Goal: Information Seeking & Learning: Find specific fact

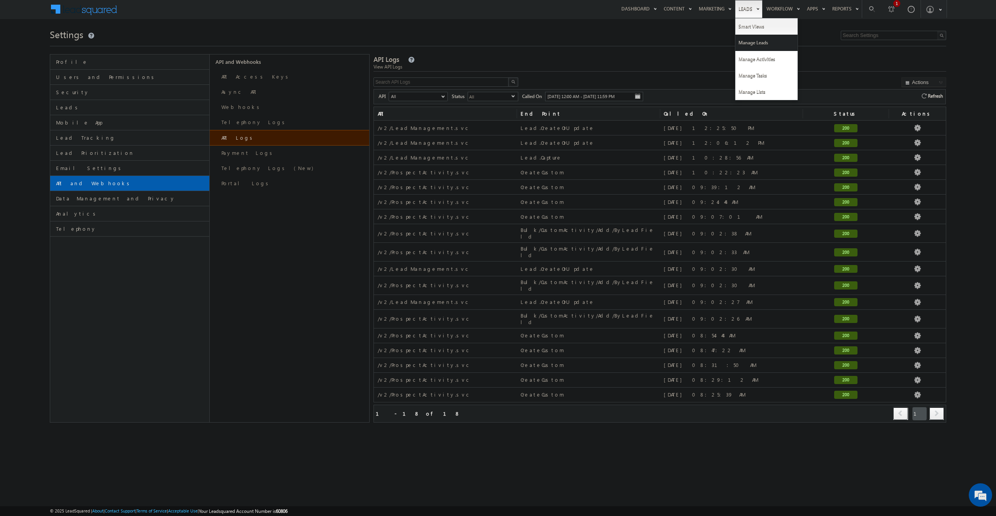
click at [755, 48] on link "Manage Leads" at bounding box center [766, 43] width 62 height 16
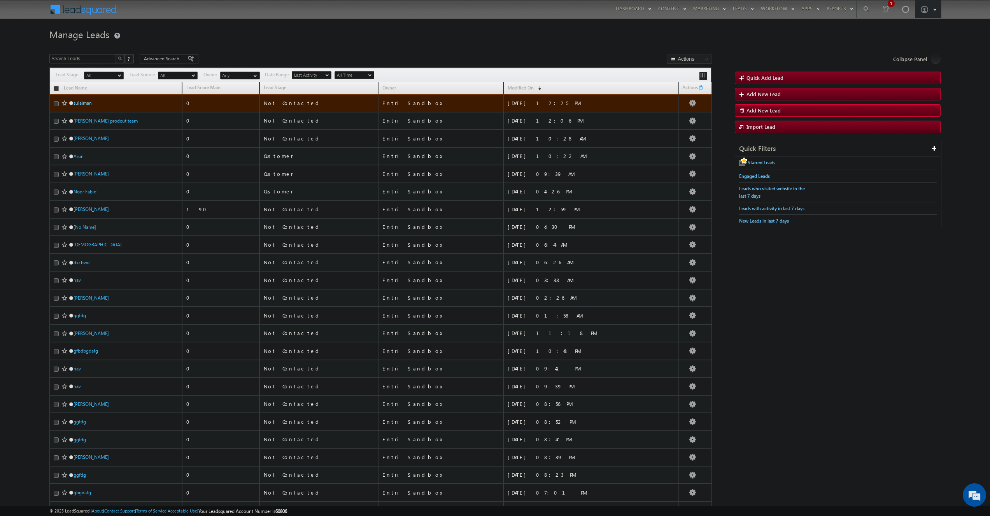
click at [82, 104] on link "sulaiman" at bounding box center [83, 103] width 18 height 6
click at [84, 102] on link "sulaiman" at bounding box center [83, 103] width 18 height 6
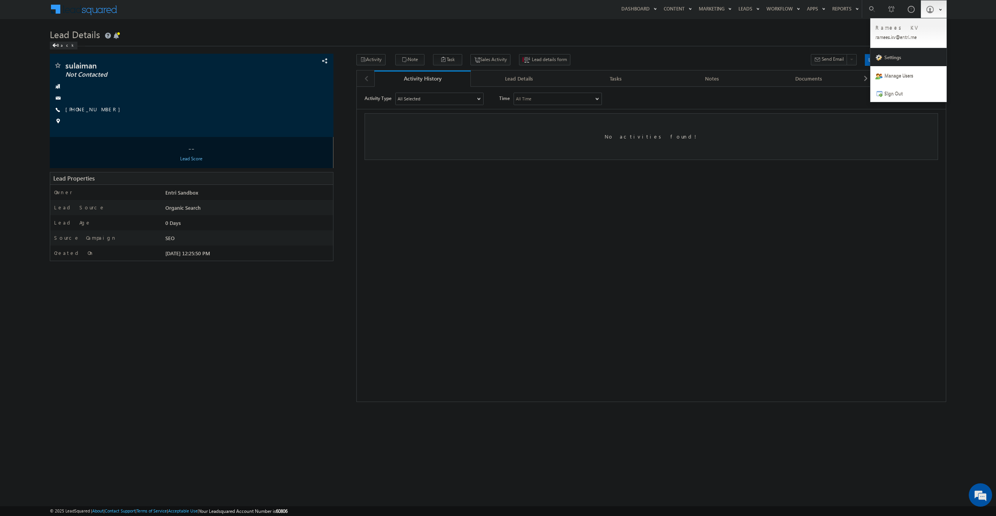
drag, startPoint x: 892, startPoint y: 56, endPoint x: 887, endPoint y: 60, distance: 6.3
click at [893, 57] on link "Settings" at bounding box center [908, 57] width 76 height 18
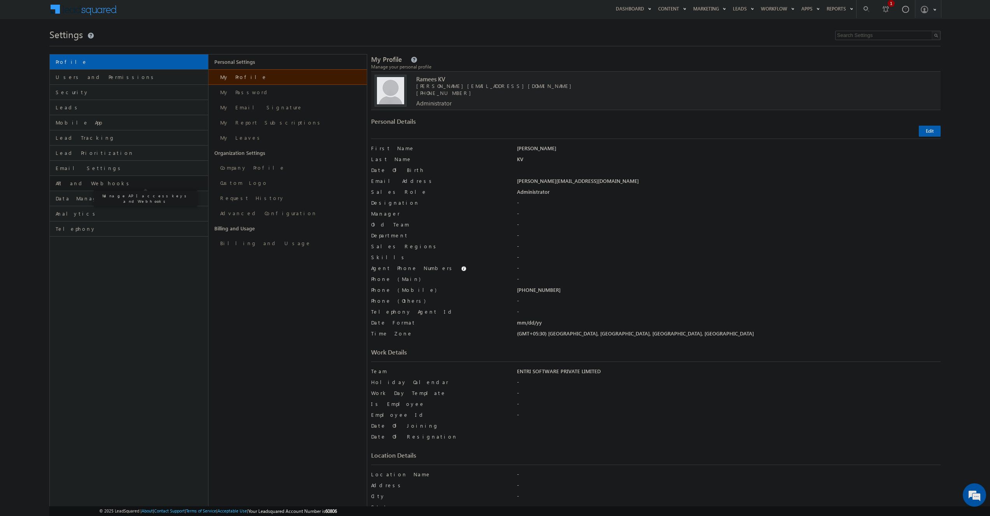
click at [90, 181] on span "API and Webhooks" at bounding box center [131, 183] width 150 height 7
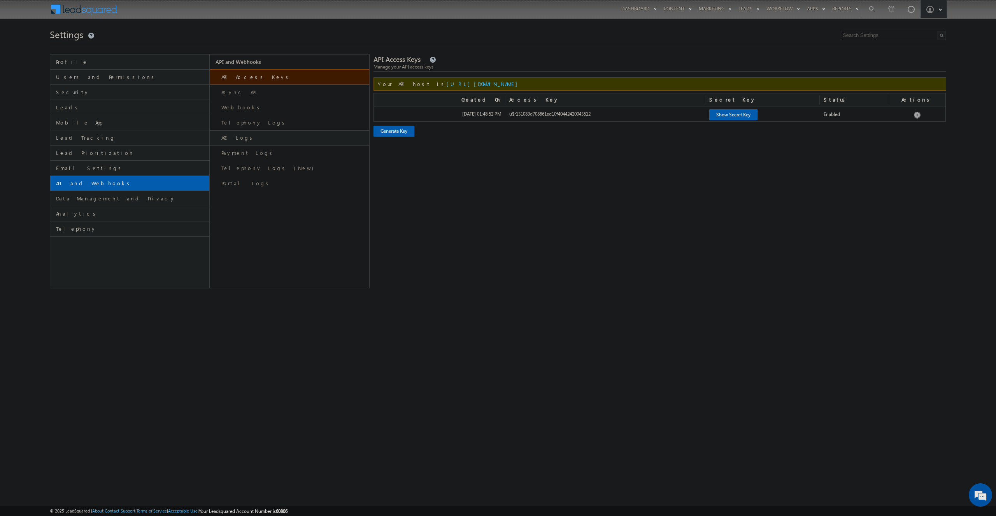
click at [240, 137] on link "API Logs" at bounding box center [289, 137] width 159 height 15
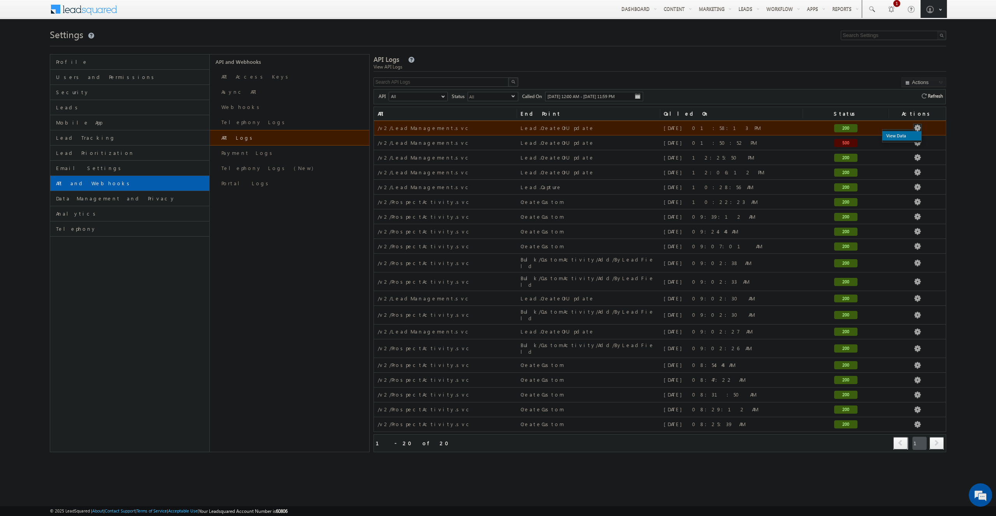
click at [905, 137] on link "View Data" at bounding box center [901, 135] width 39 height 9
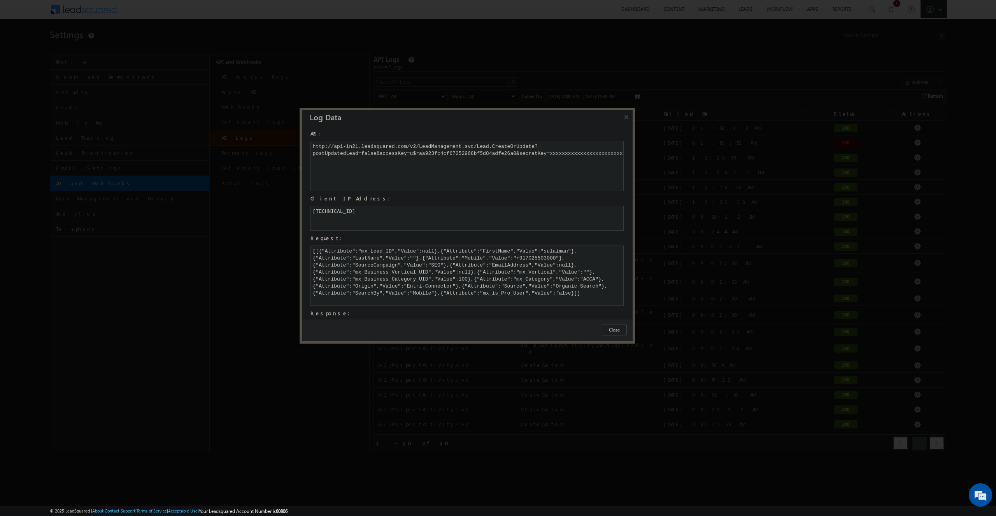
click at [551, 259] on div "[ [ { " A t t r i b u t e " : " m x _ L e a d _ I D " , " V a l u e " : n u l l…" at bounding box center [466, 275] width 313 height 60
click at [549, 259] on div "[ [ { " A t t r i b u t e " : " m x _ L e a d _ I D " , " V a l u e " : n u l l…" at bounding box center [466, 275] width 313 height 60
click at [614, 329] on button "Close" at bounding box center [614, 329] width 25 height 11
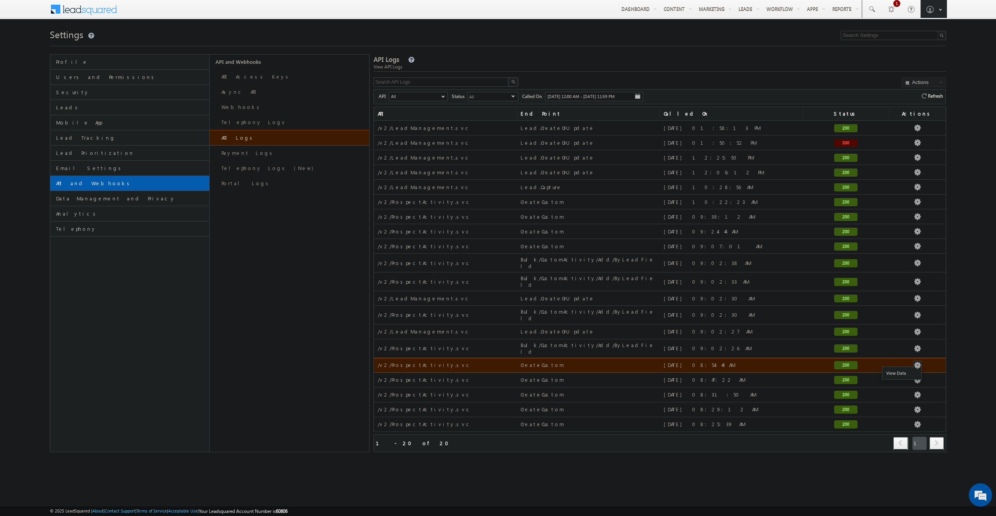
click at [915, 361] on button "button" at bounding box center [917, 365] width 8 height 8
click at [901, 368] on link "View Data" at bounding box center [901, 372] width 39 height 9
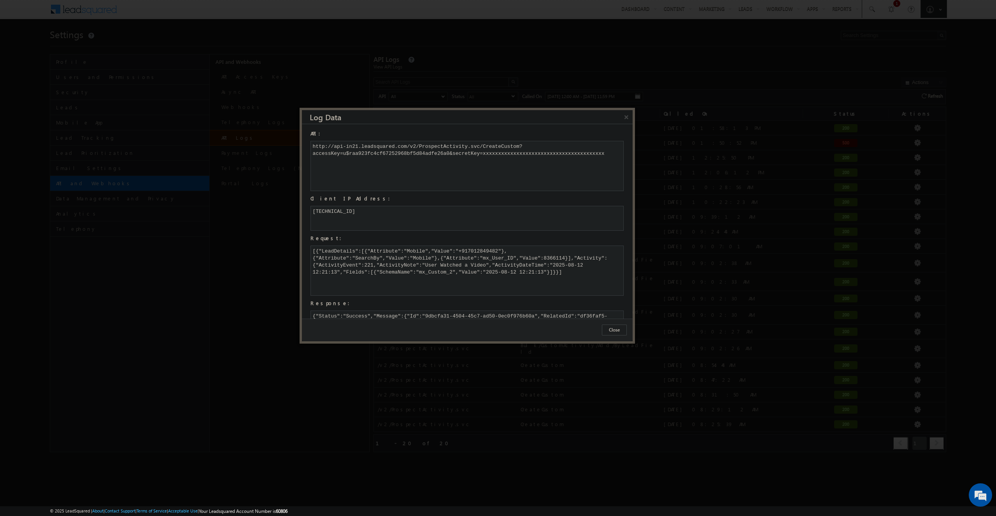
click at [567, 263] on div "[ { " L e a d D e t a i l s " : [ { " A t t r i b u t e " : " M o b i l e " , "…" at bounding box center [466, 270] width 313 height 50
click at [328, 273] on div "[ { " L e a d D e t a i l s " : [ { " A t t r i b u t e " : " M o b i l e " , "…" at bounding box center [466, 270] width 313 height 50
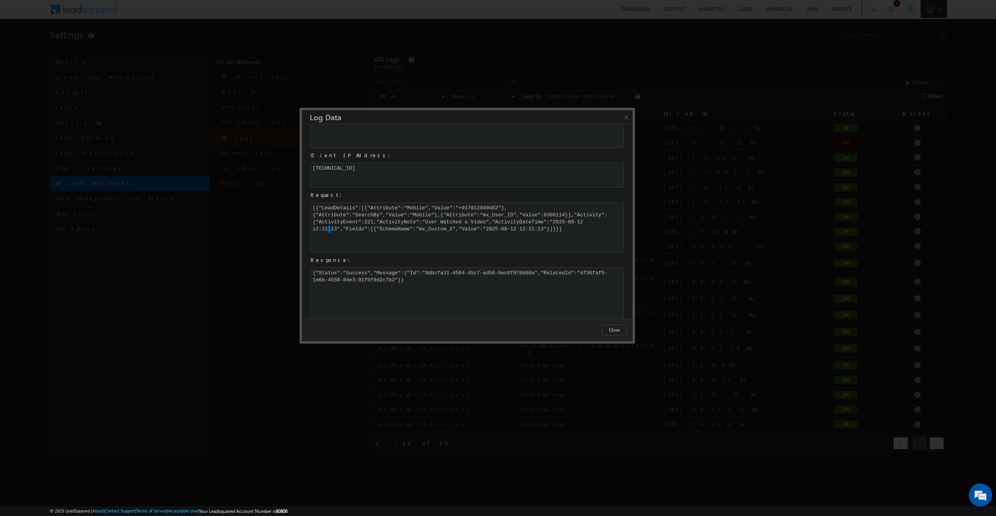
scroll to position [48, 0]
drag, startPoint x: 634, startPoint y: 272, endPoint x: 634, endPoint y: 287, distance: 14.8
click at [634, 287] on div "× Log Data API: h t t p : / / a p i - i n 2 1 . l e a d s q u a r e d . c o m /…" at bounding box center [466, 226] width 335 height 236
click at [481, 206] on div "[ { " L e a d D e t a i l s " : [ { " A t t r i b u t e " : " M o b i l e " , "…" at bounding box center [466, 223] width 313 height 50
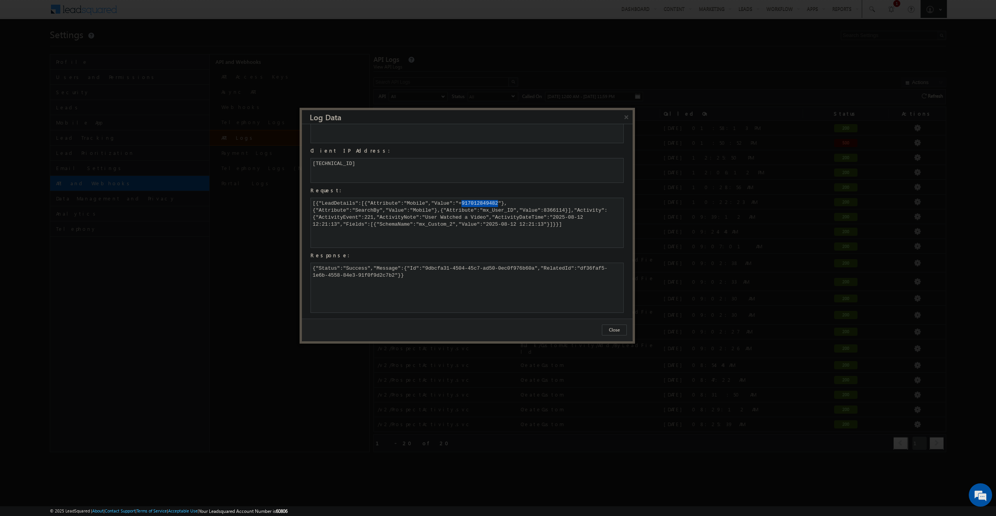
copy div "9 1 7 0 1 2 8 4 9 4 8 2"
click at [627, 120] on button "×" at bounding box center [626, 117] width 13 height 14
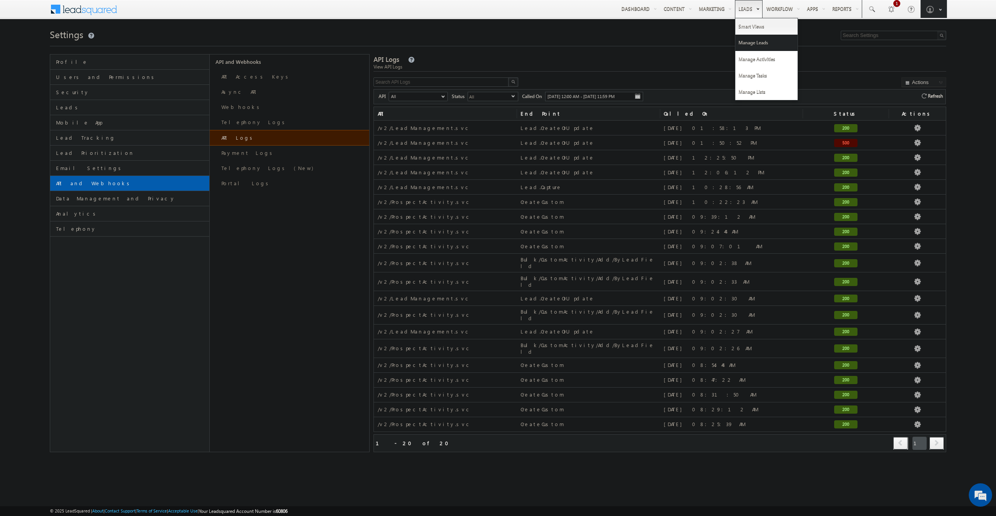
click at [751, 40] on link "Manage Leads" at bounding box center [766, 43] width 62 height 16
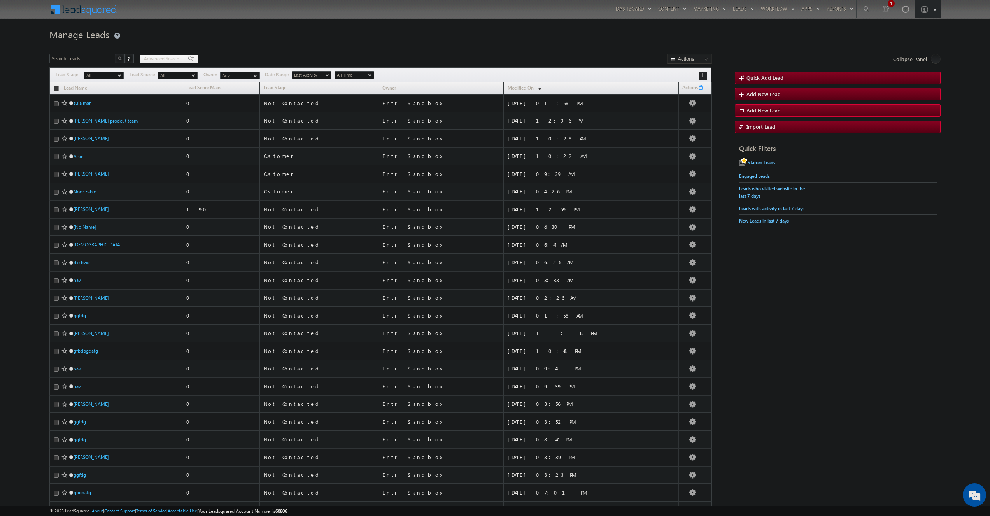
click at [170, 63] on div "Advanced Search" at bounding box center [169, 58] width 59 height 9
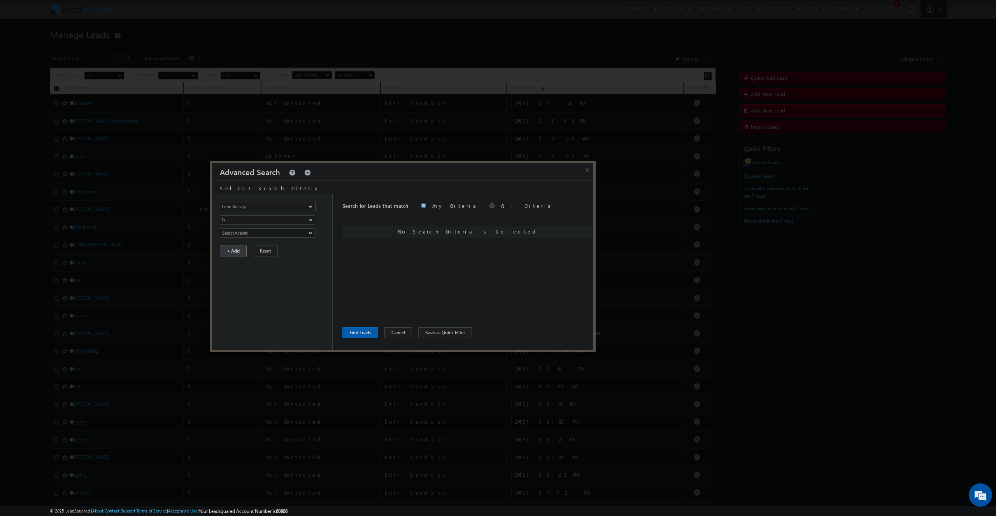
click at [280, 208] on input "Lead Activity" at bounding box center [268, 206] width 96 height 9
click at [309, 207] on span at bounding box center [310, 206] width 6 height 6
type input "Mobile Number"
click at [275, 222] on span "In" at bounding box center [262, 219] width 84 height 7
click at [274, 236] on link "Contains" at bounding box center [267, 236] width 95 height 7
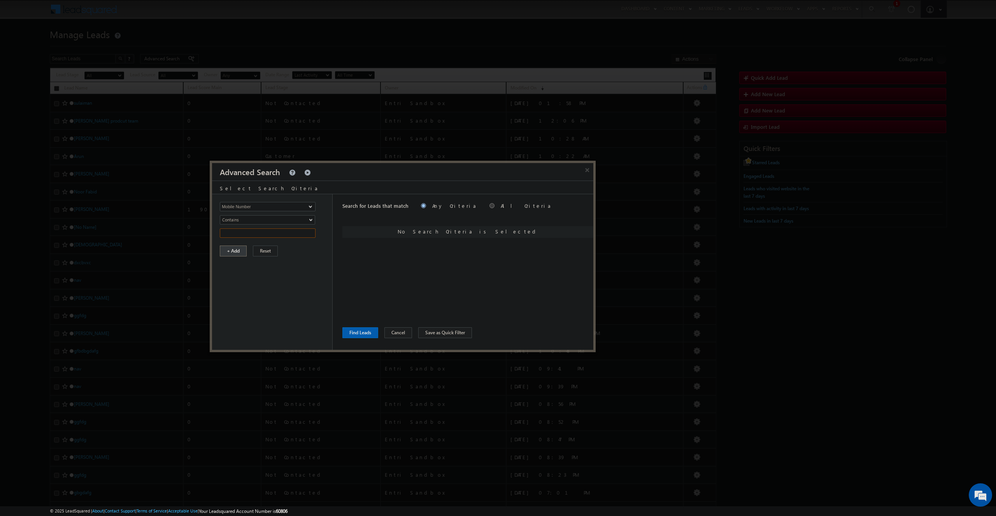
click at [274, 236] on input "text" at bounding box center [268, 232] width 96 height 9
paste input "917012849482"
type input "7012849482"
click at [235, 249] on button "+ Add" at bounding box center [233, 250] width 27 height 11
click at [356, 336] on button "Find Leads" at bounding box center [360, 332] width 36 height 11
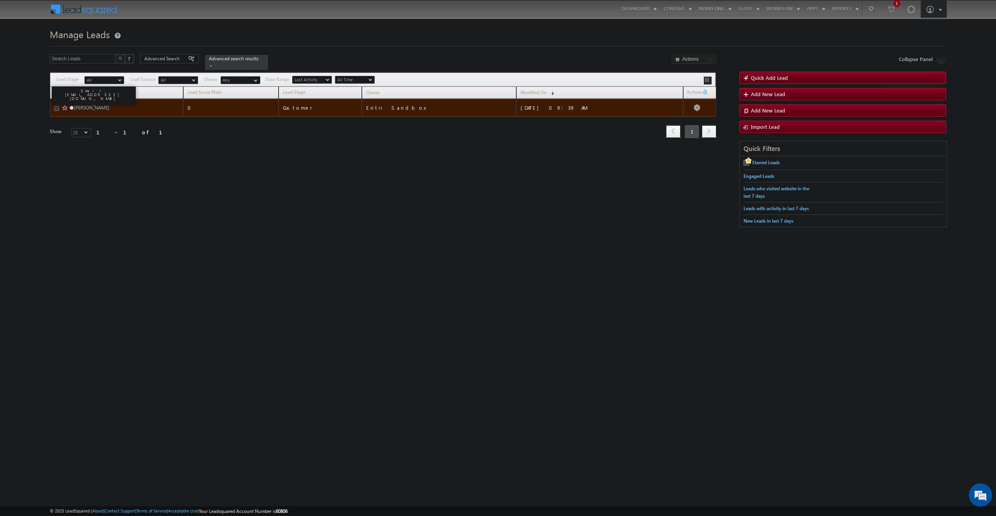
click at [99, 105] on link "[PERSON_NAME]" at bounding box center [91, 108] width 35 height 6
